Goal: Obtain resource: Download file/media

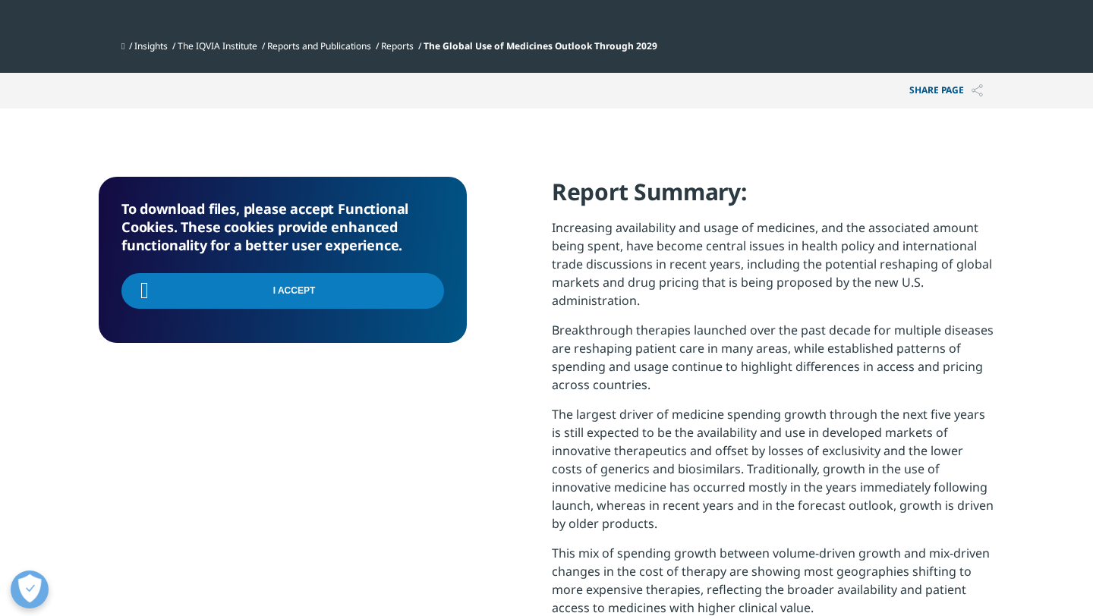
scroll to position [36, 0]
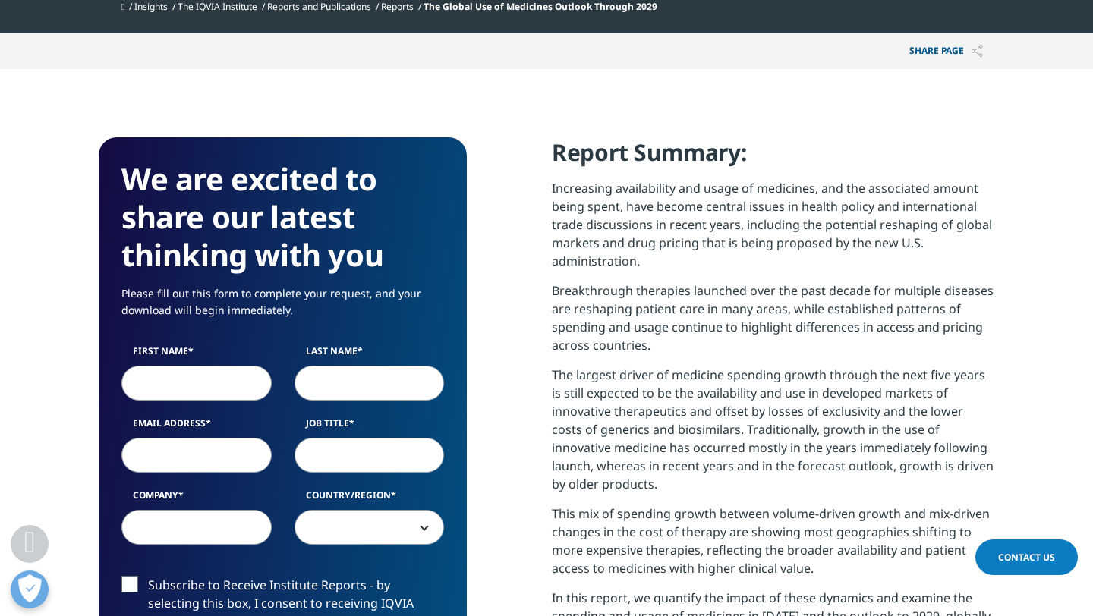
scroll to position [555, 0]
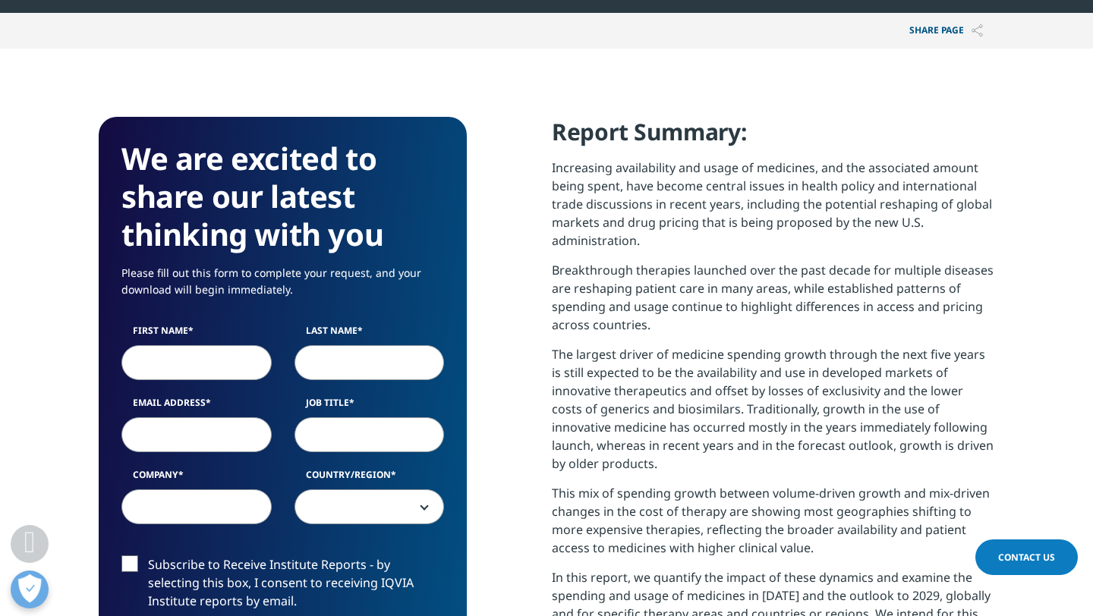
click at [191, 366] on input "First Name" at bounding box center [196, 362] width 150 height 35
type input "[PERSON_NAME]"
type input "TRIPATHY"
type input "[EMAIL_ADDRESS][DOMAIN_NAME]"
select select "[GEOGRAPHIC_DATA]"
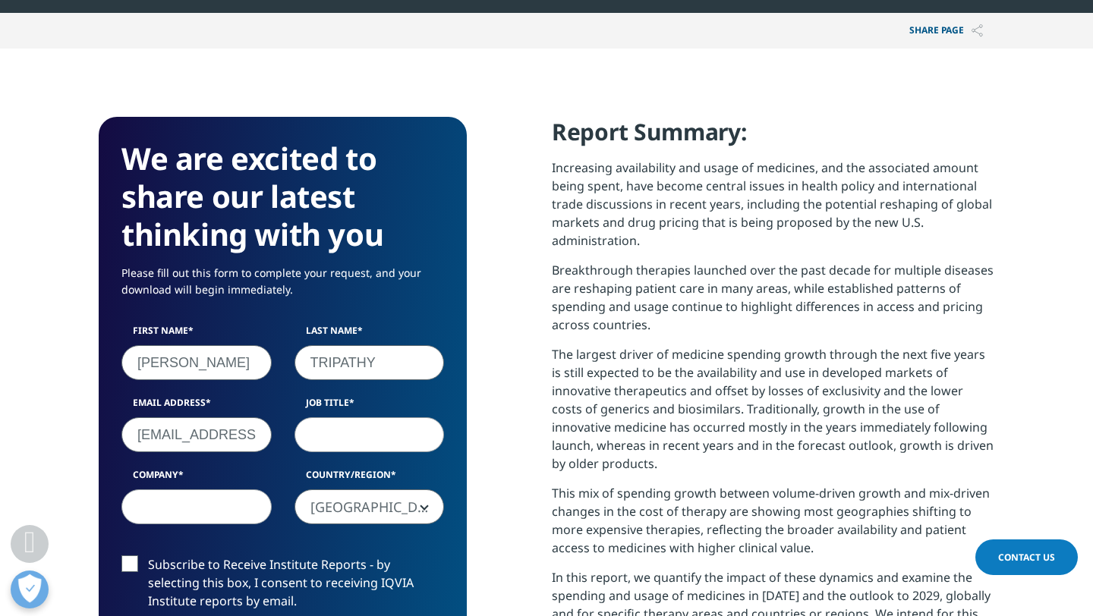
click at [349, 440] on input "Job Title" at bounding box center [370, 435] width 150 height 35
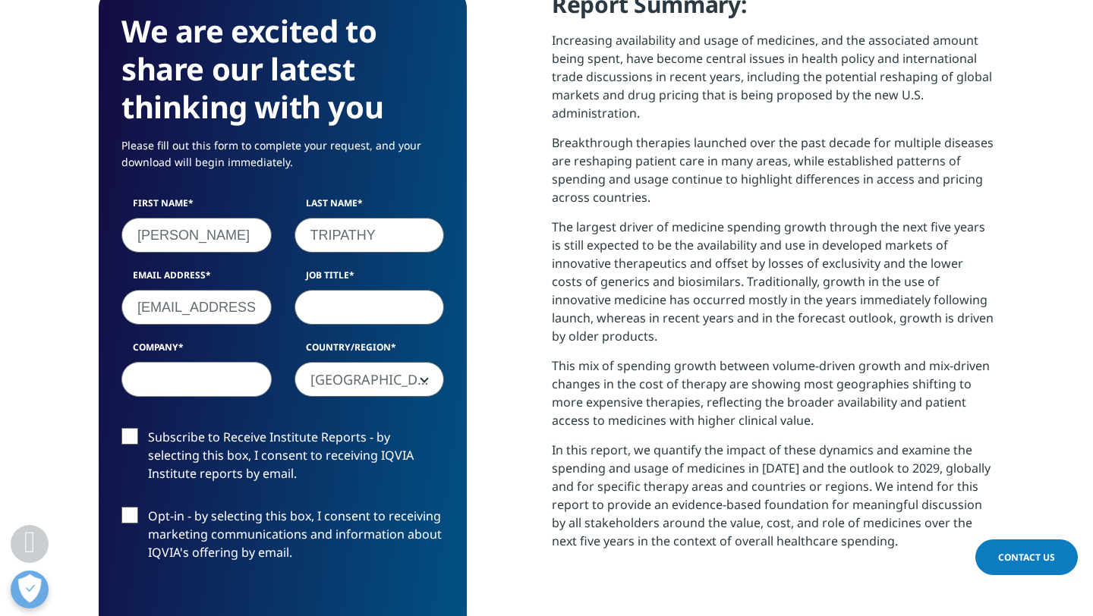
scroll to position [695, 0]
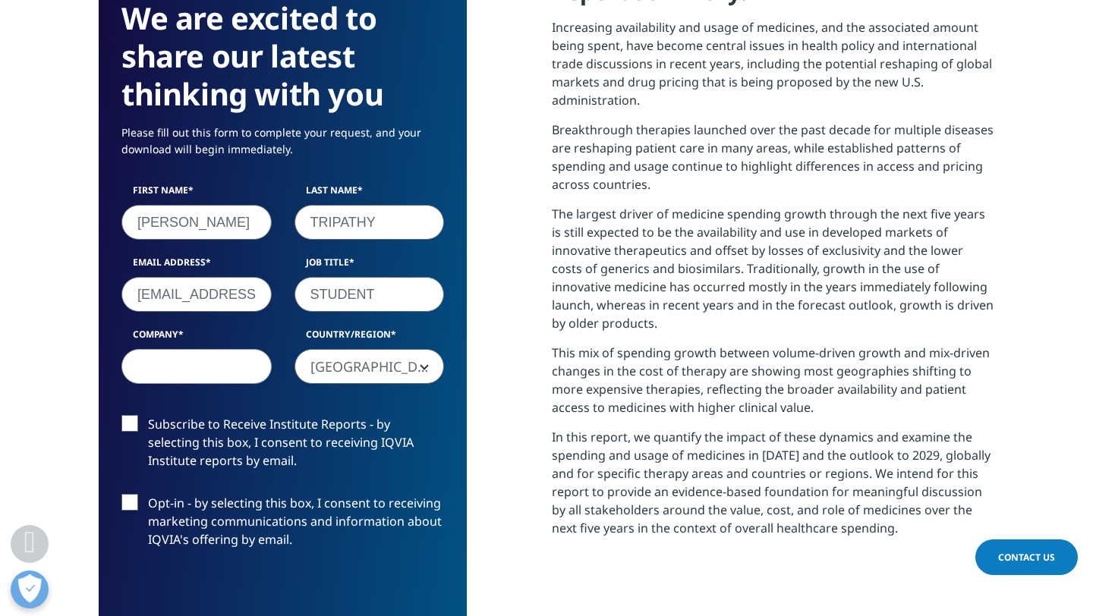
type input "STUDENT"
click at [233, 374] on input "Company" at bounding box center [196, 366] width 150 height 35
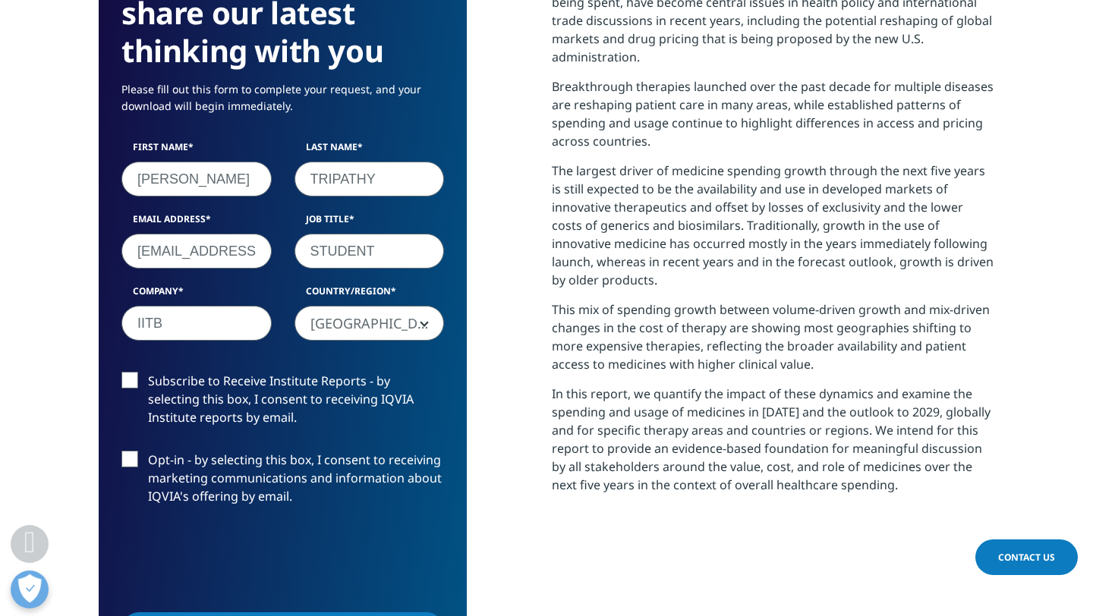
scroll to position [750, 0]
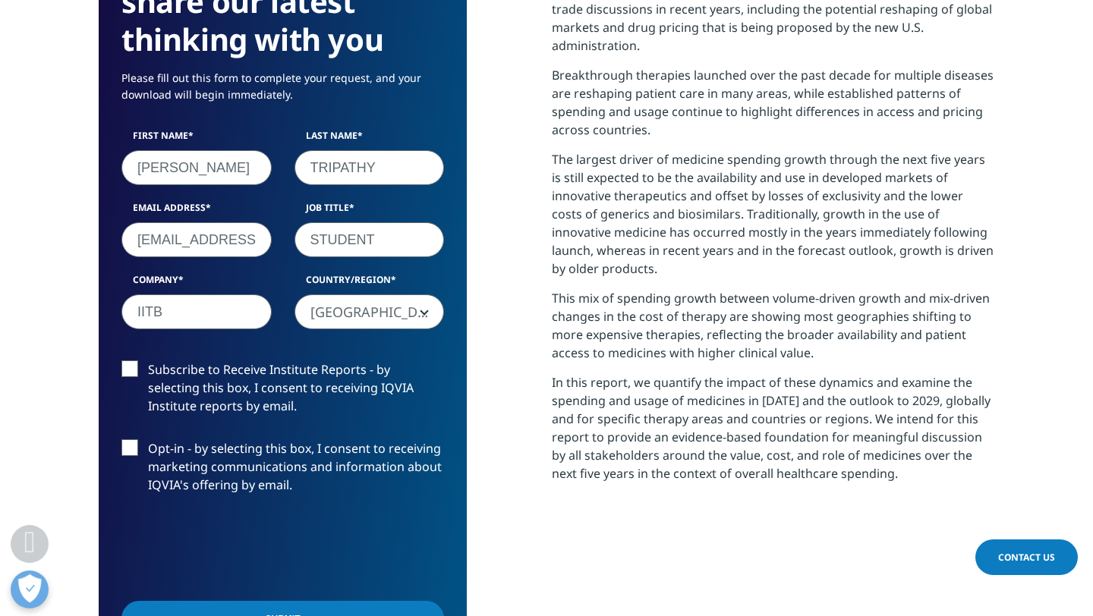
type input "IITB"
click at [134, 369] on label "Subscribe to Receive Institute Reports - by selecting this box, I consent to re…" at bounding box center [282, 392] width 323 height 63
click at [148, 361] on input "Subscribe to Receive Institute Reports - by selecting this box, I consent to re…" at bounding box center [148, 361] width 0 height 0
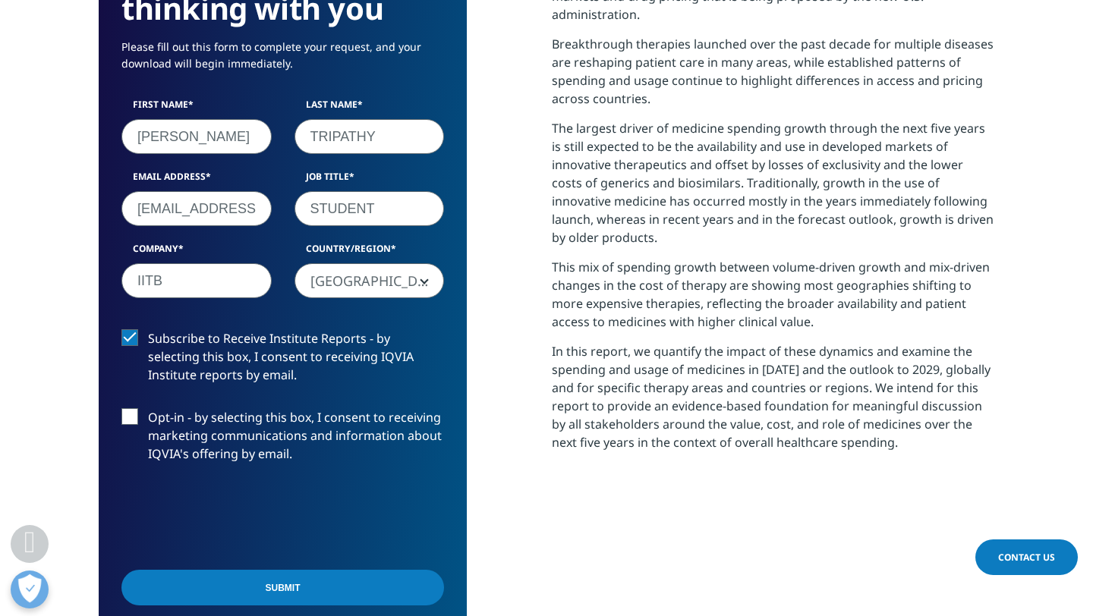
click at [260, 582] on input "Submit" at bounding box center [282, 588] width 323 height 36
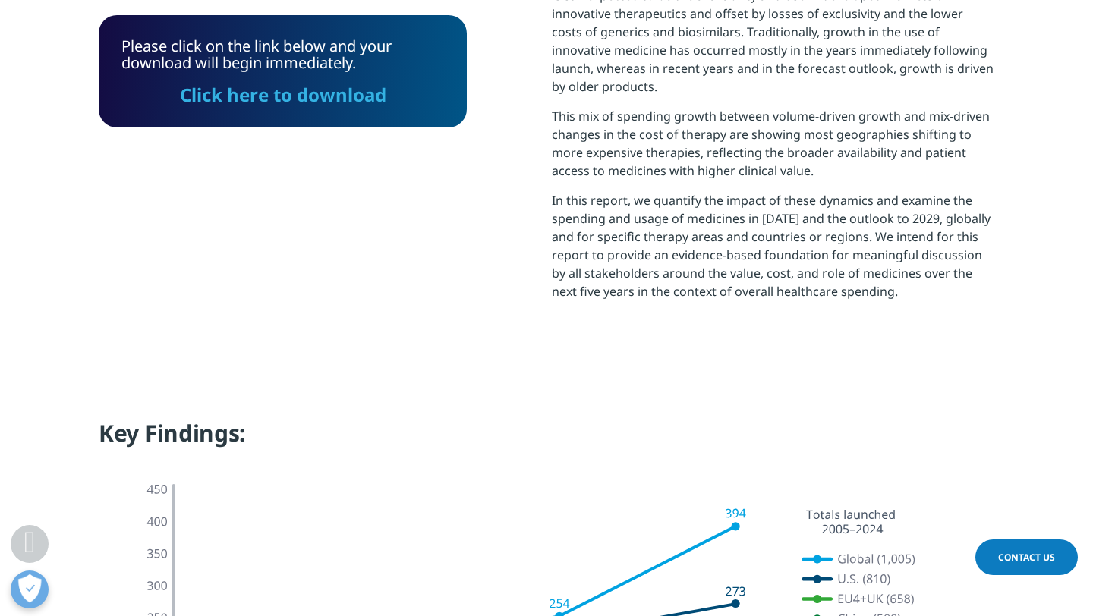
scroll to position [928, 0]
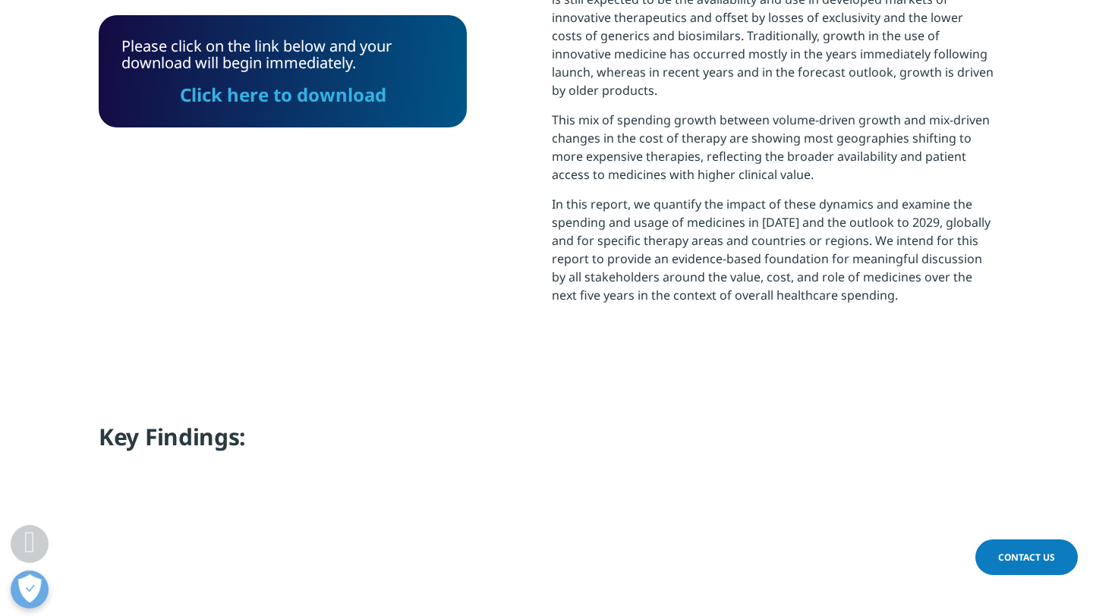
click at [323, 102] on link "Click here to download" at bounding box center [283, 94] width 206 height 25
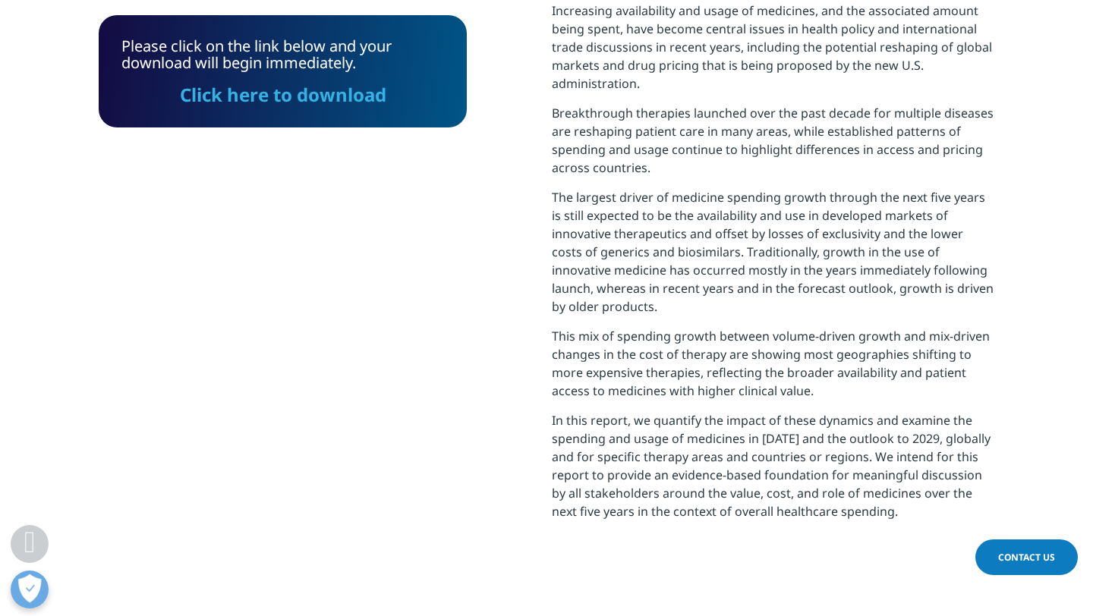
scroll to position [14, 0]
